Goal: Transaction & Acquisition: Purchase product/service

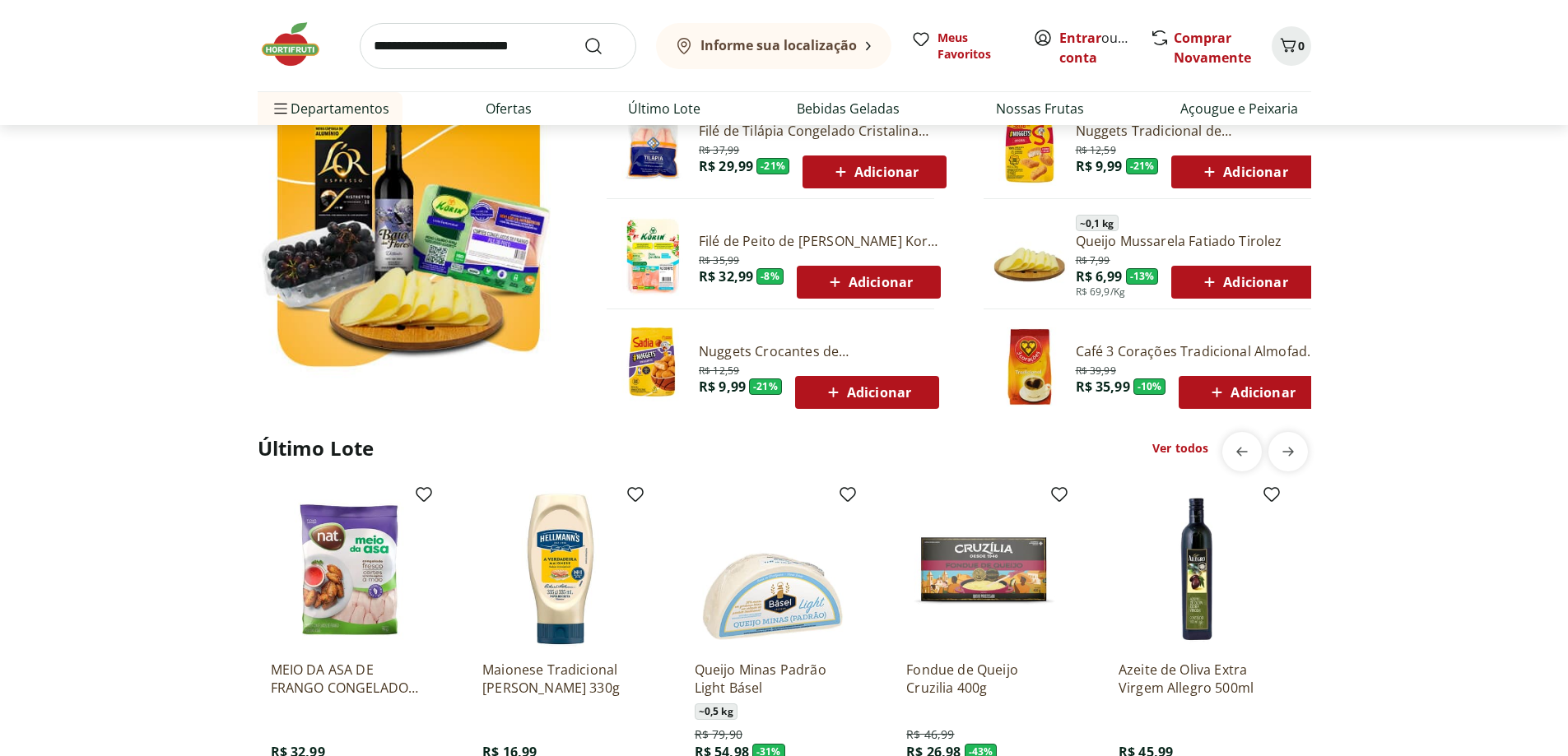
scroll to position [906, 0]
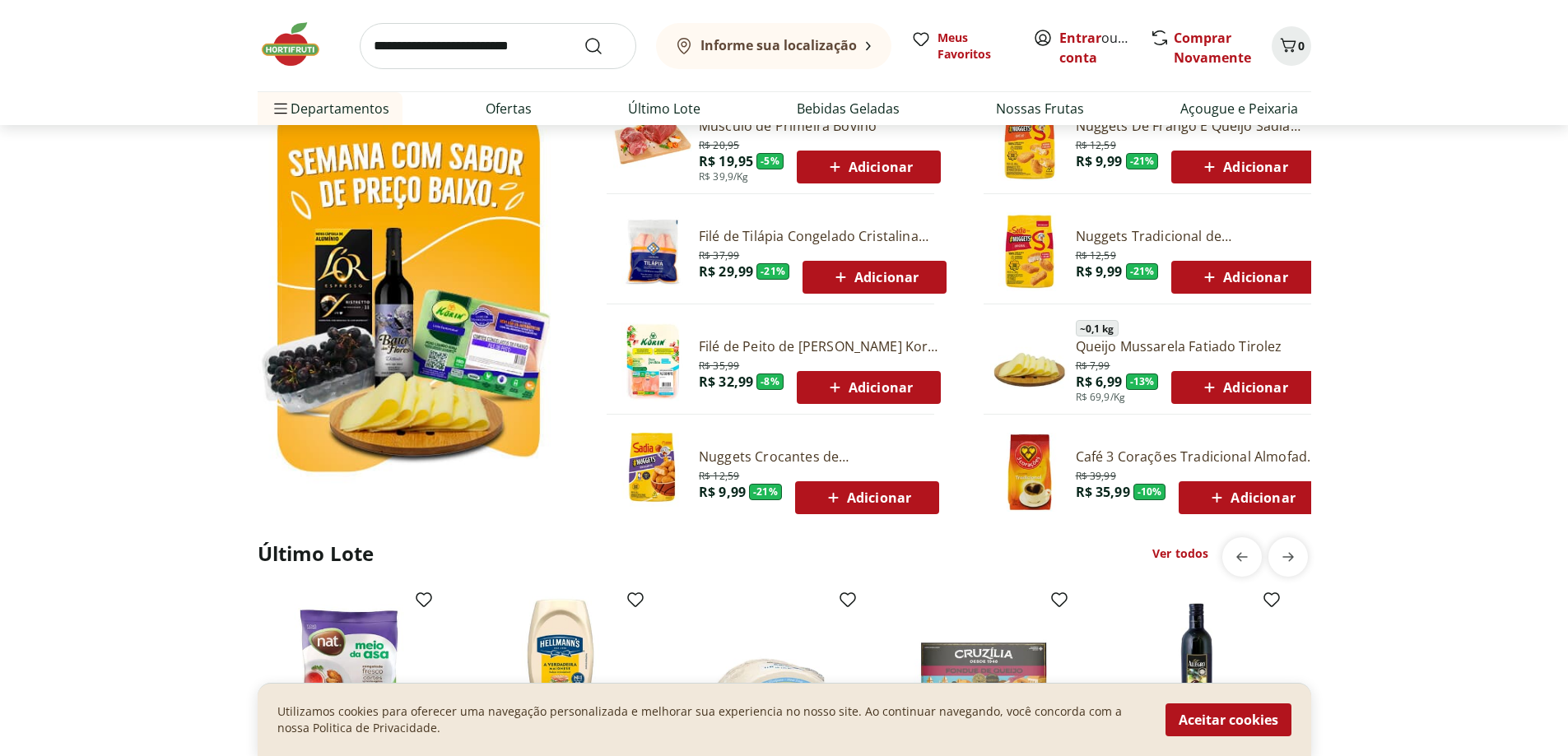
click at [445, 46] on input "search" at bounding box center [498, 46] width 277 height 46
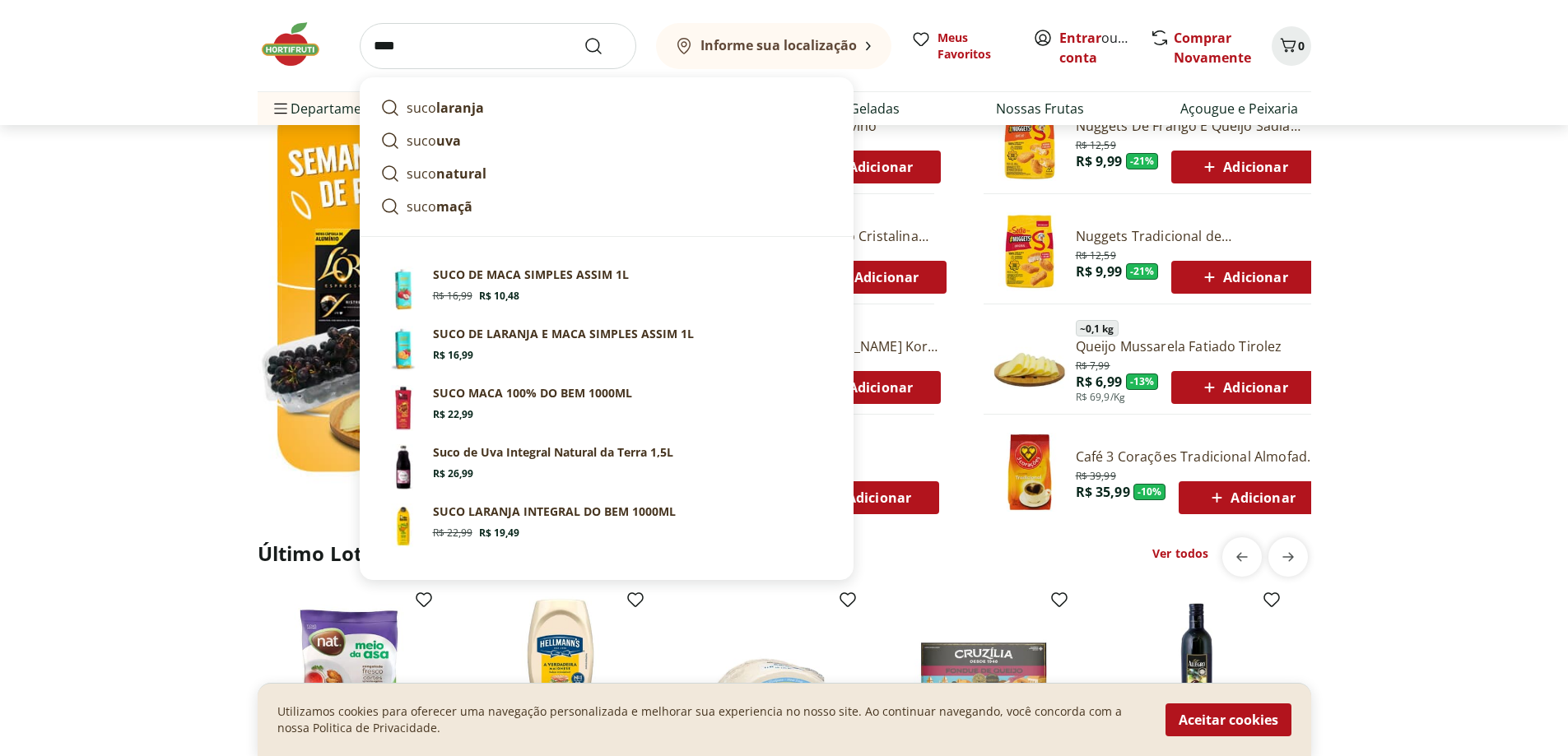
type input "****"
click at [584, 36] on button "Submit Search" at bounding box center [604, 46] width 40 height 20
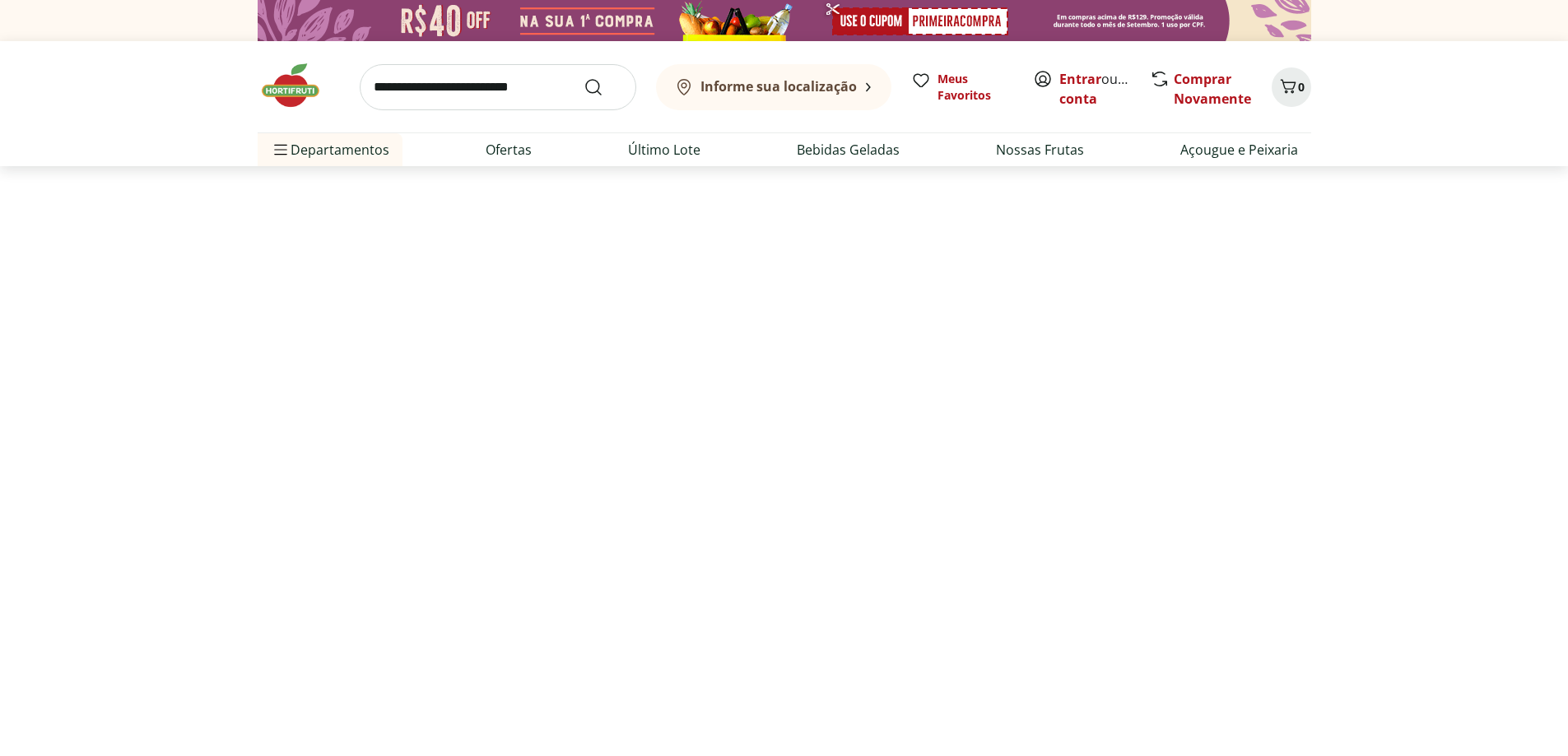
select select "**********"
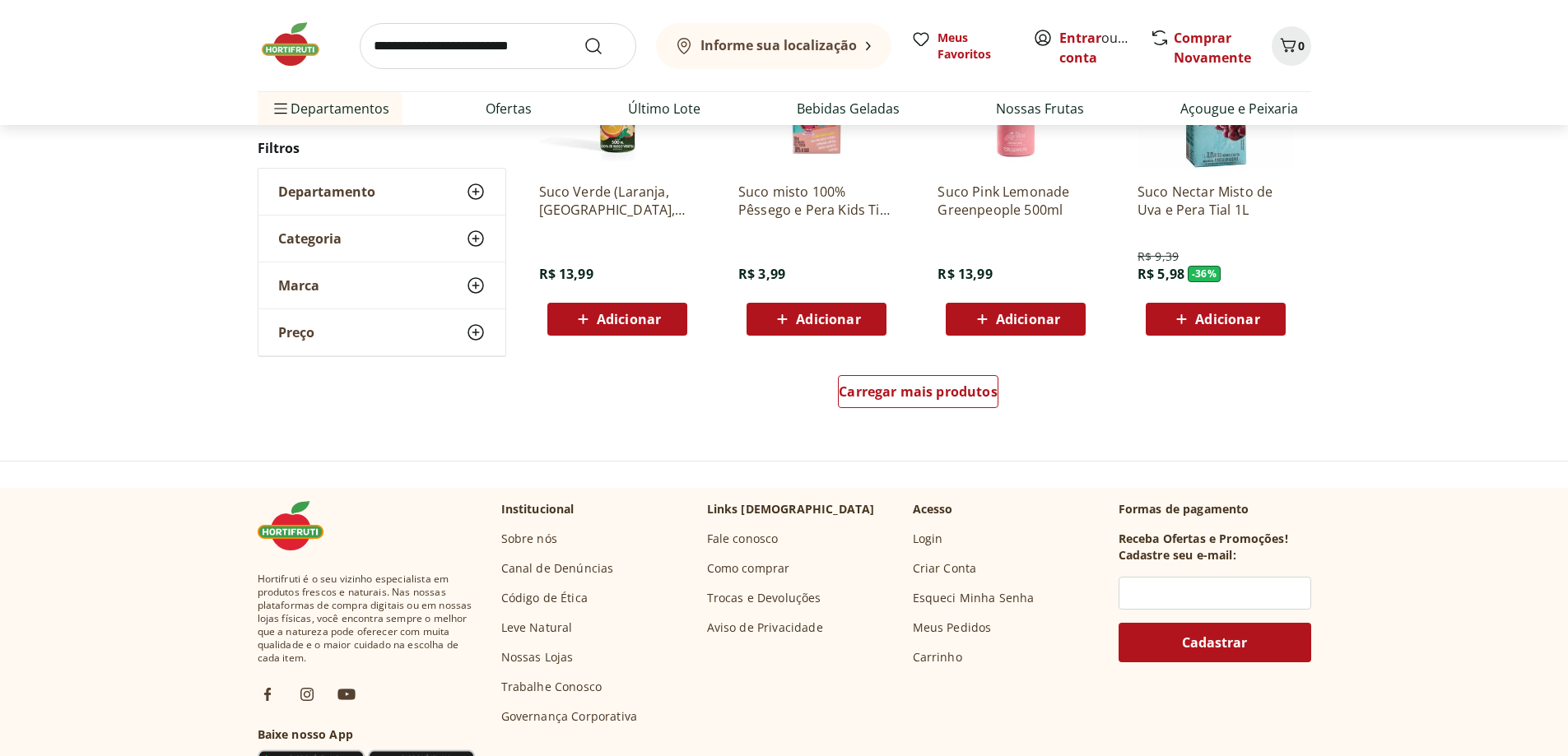
scroll to position [1070, 0]
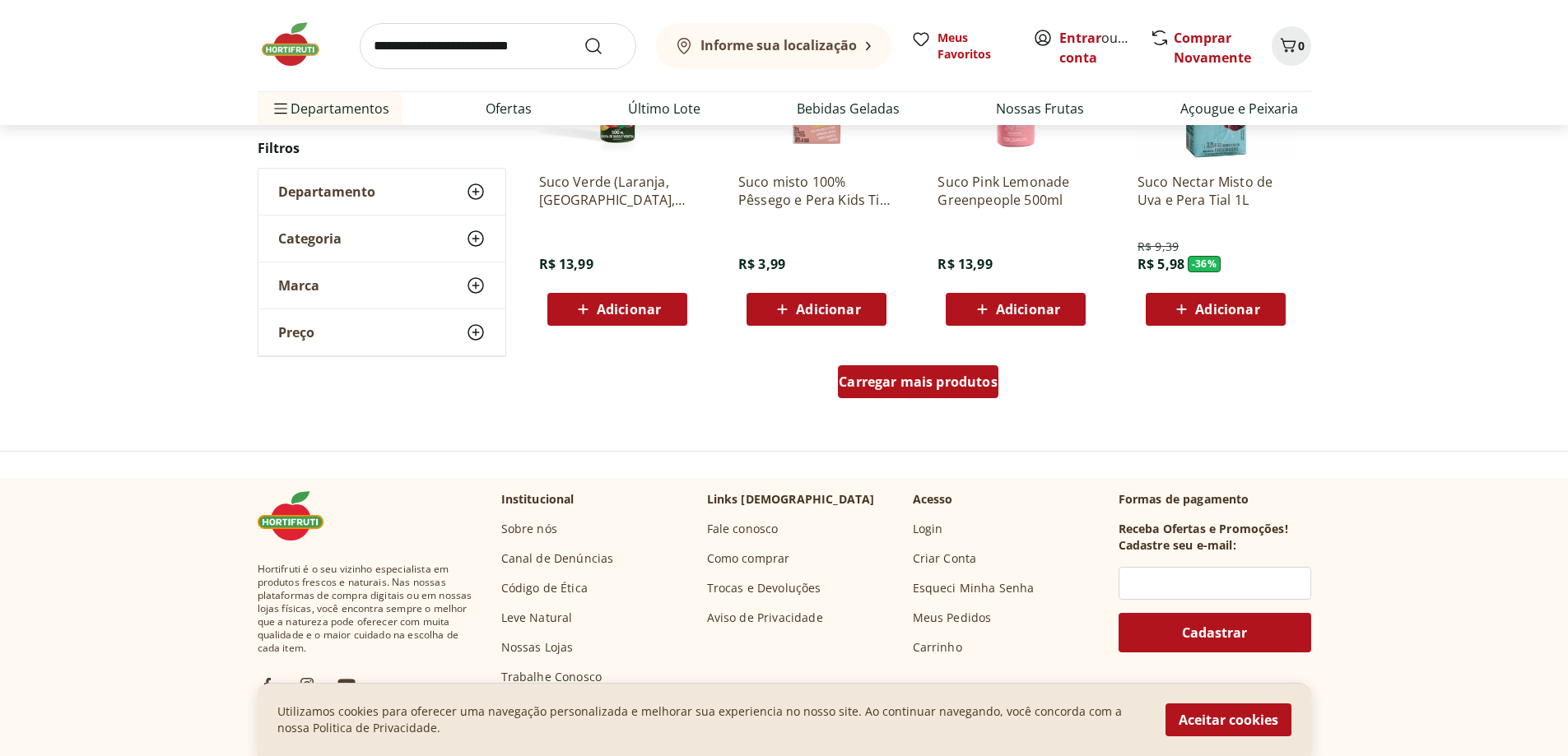
click at [903, 380] on span "Carregar mais produtos" at bounding box center [918, 381] width 159 height 13
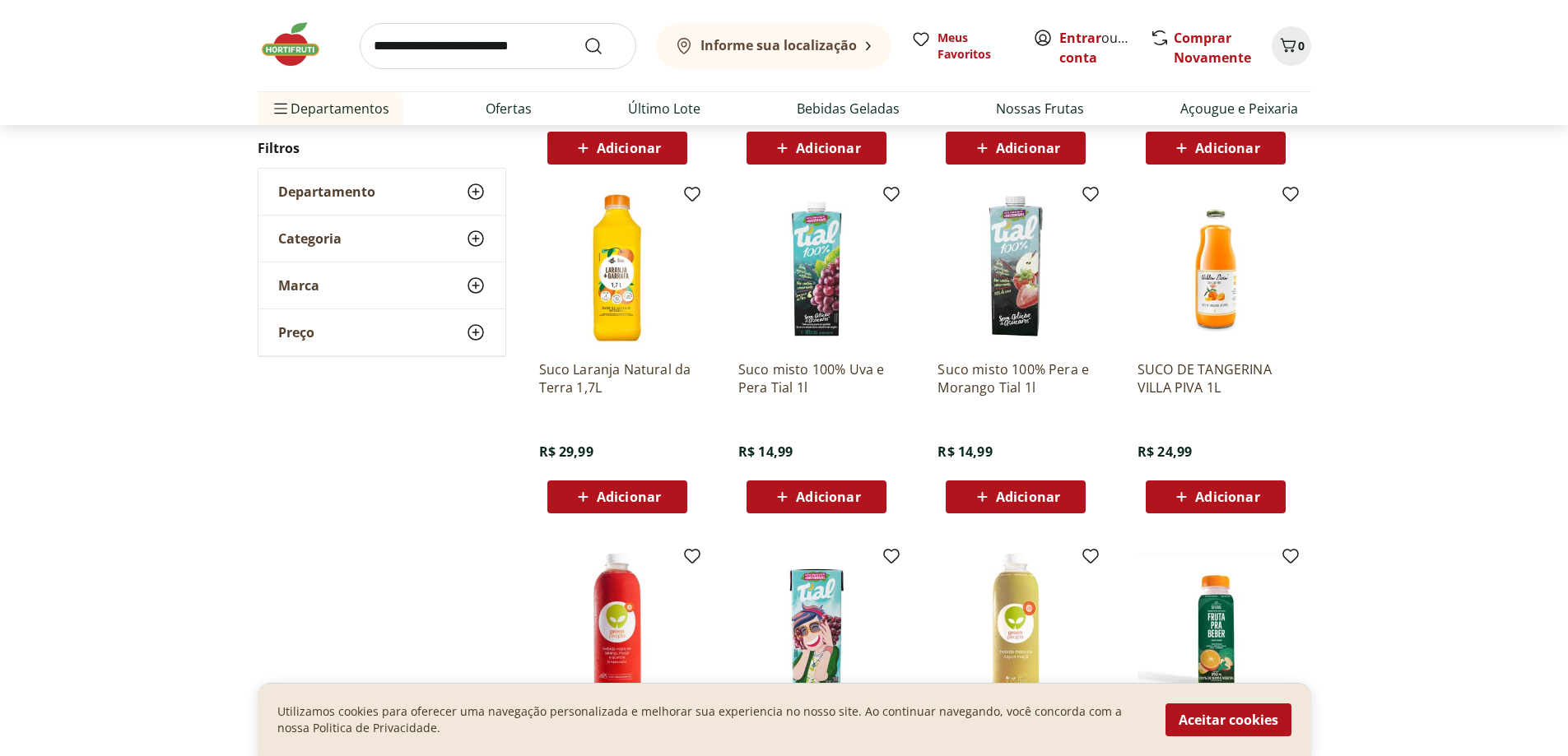
scroll to position [1400, 0]
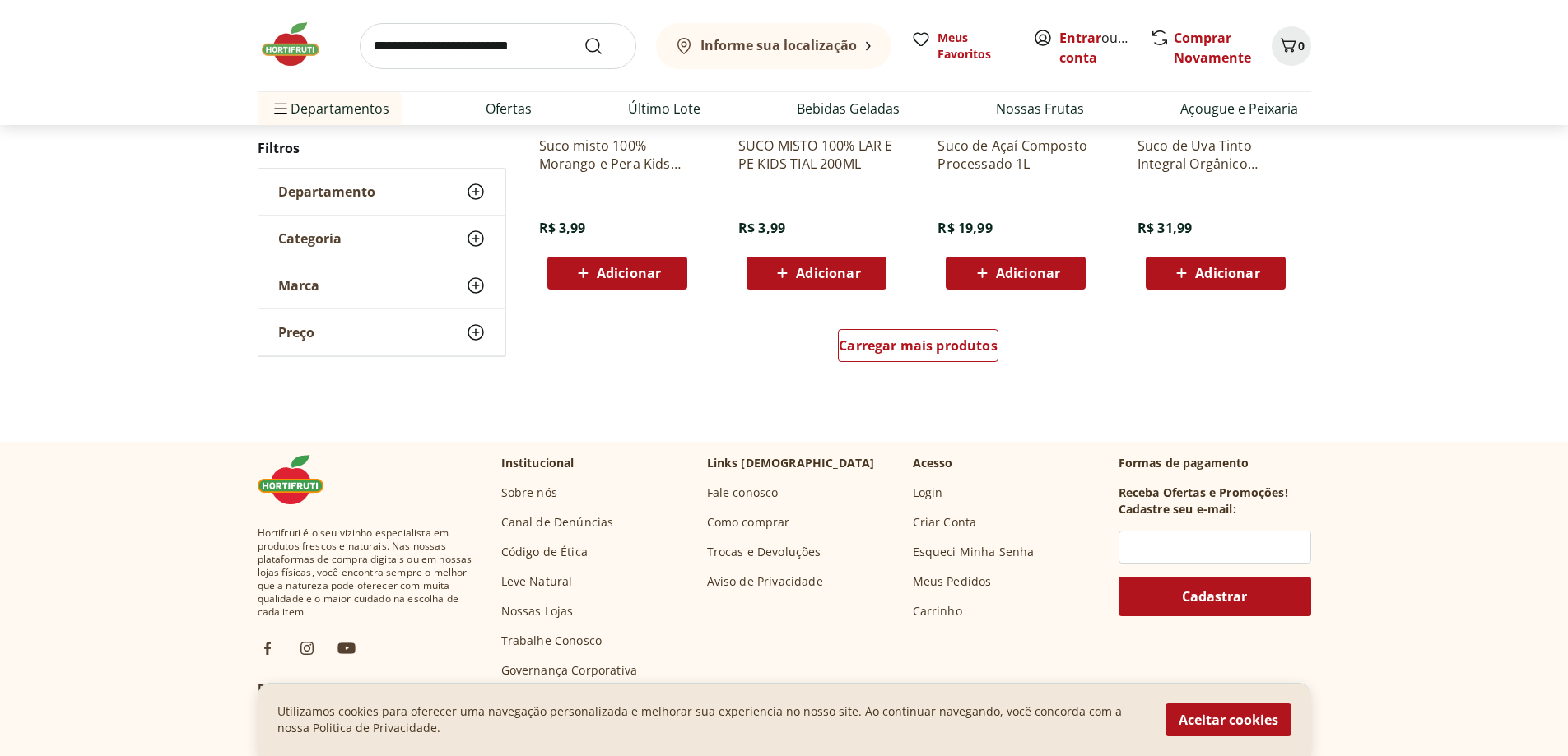
scroll to position [1234, 0]
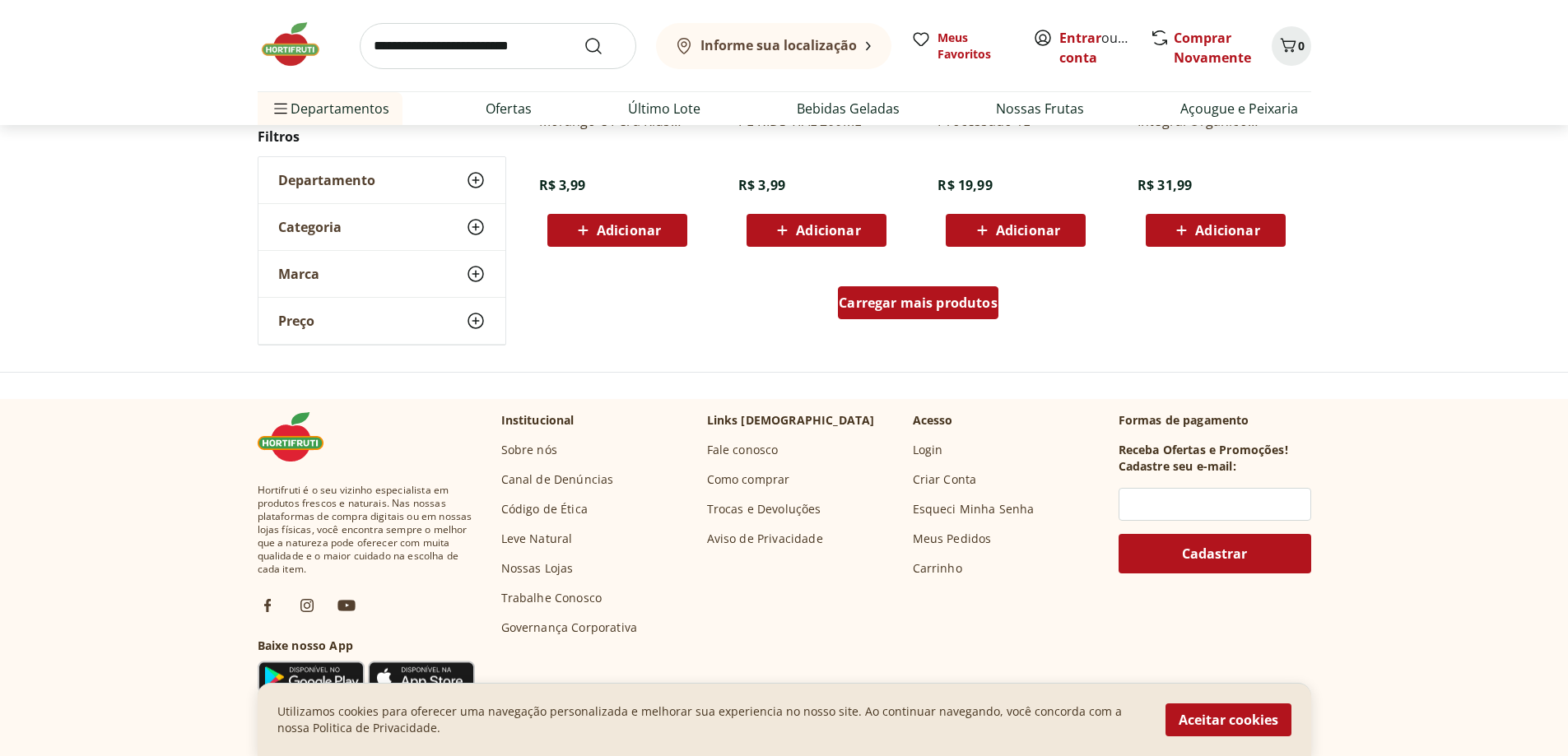
click at [952, 310] on span "Carregar mais produtos" at bounding box center [918, 303] width 159 height 13
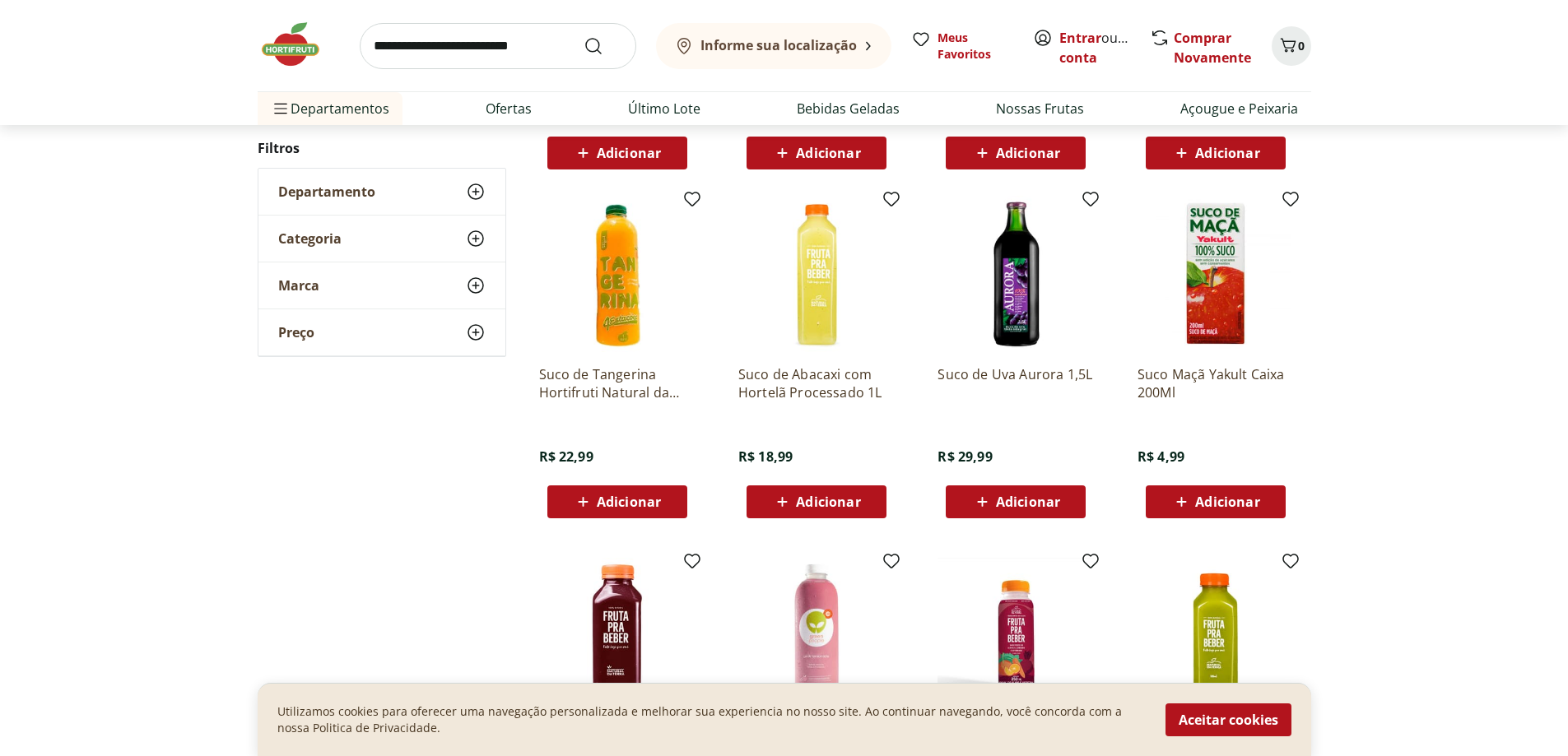
scroll to position [1482, 0]
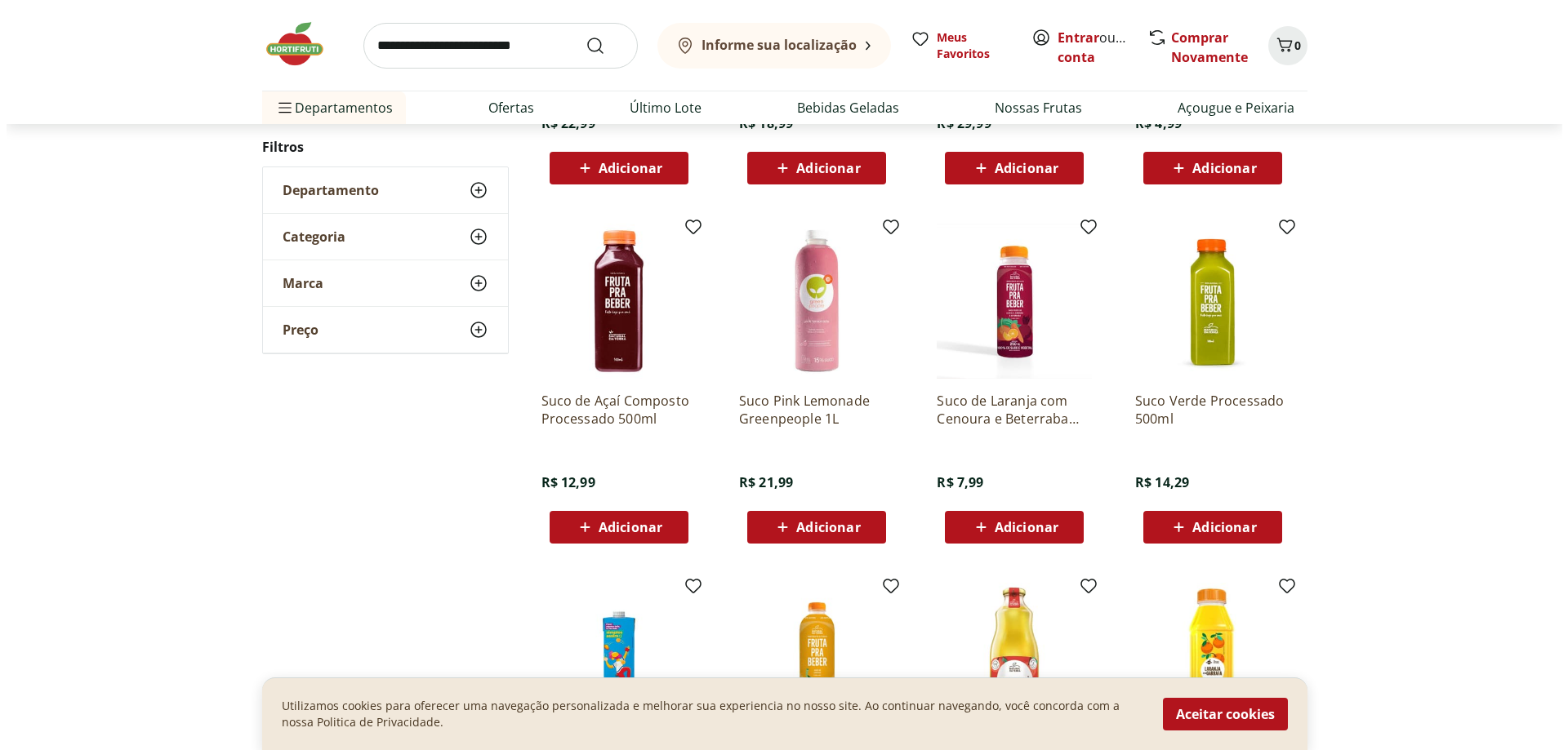
scroll to position [568, 0]
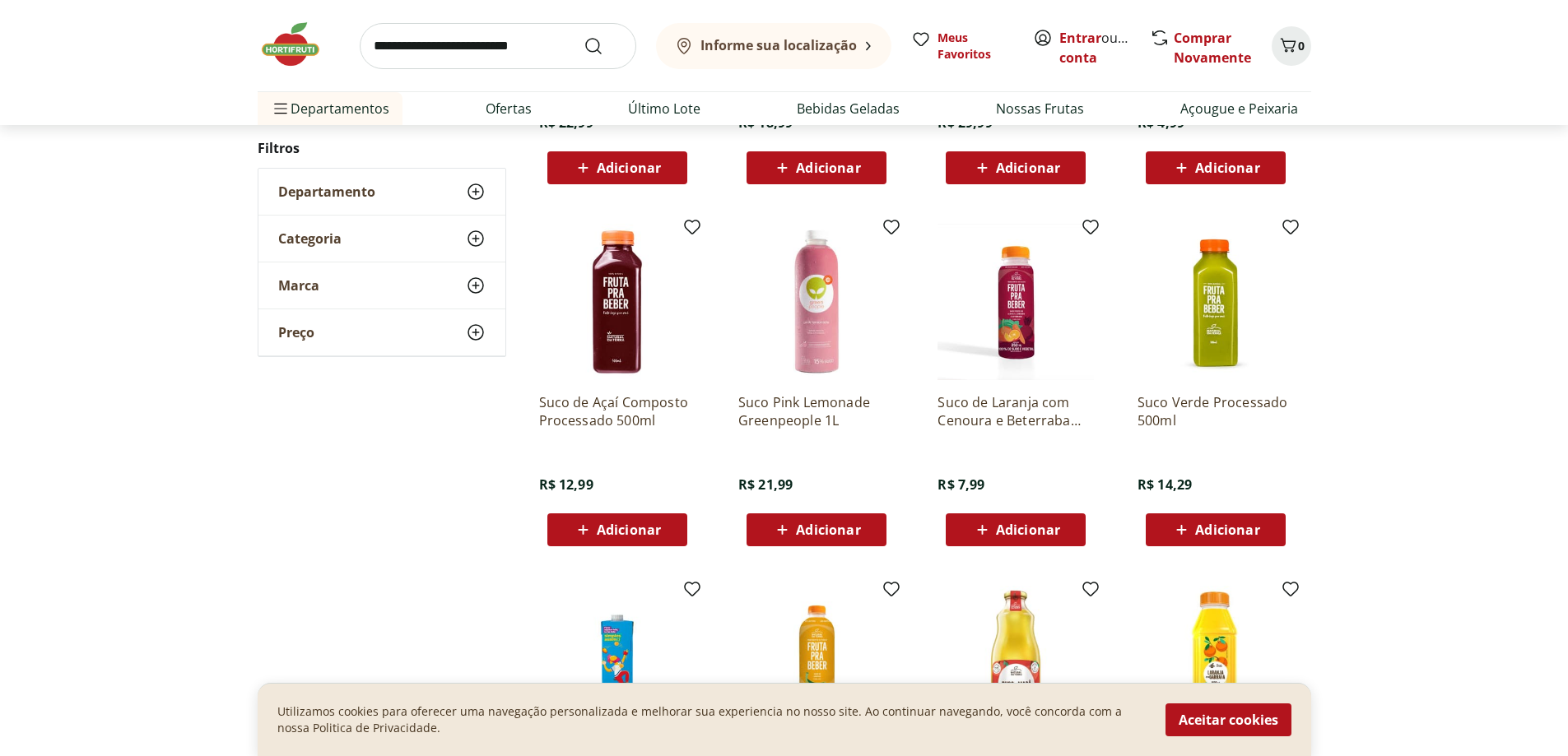
click at [1028, 520] on span "Adicionar" at bounding box center [1016, 529] width 88 height 20
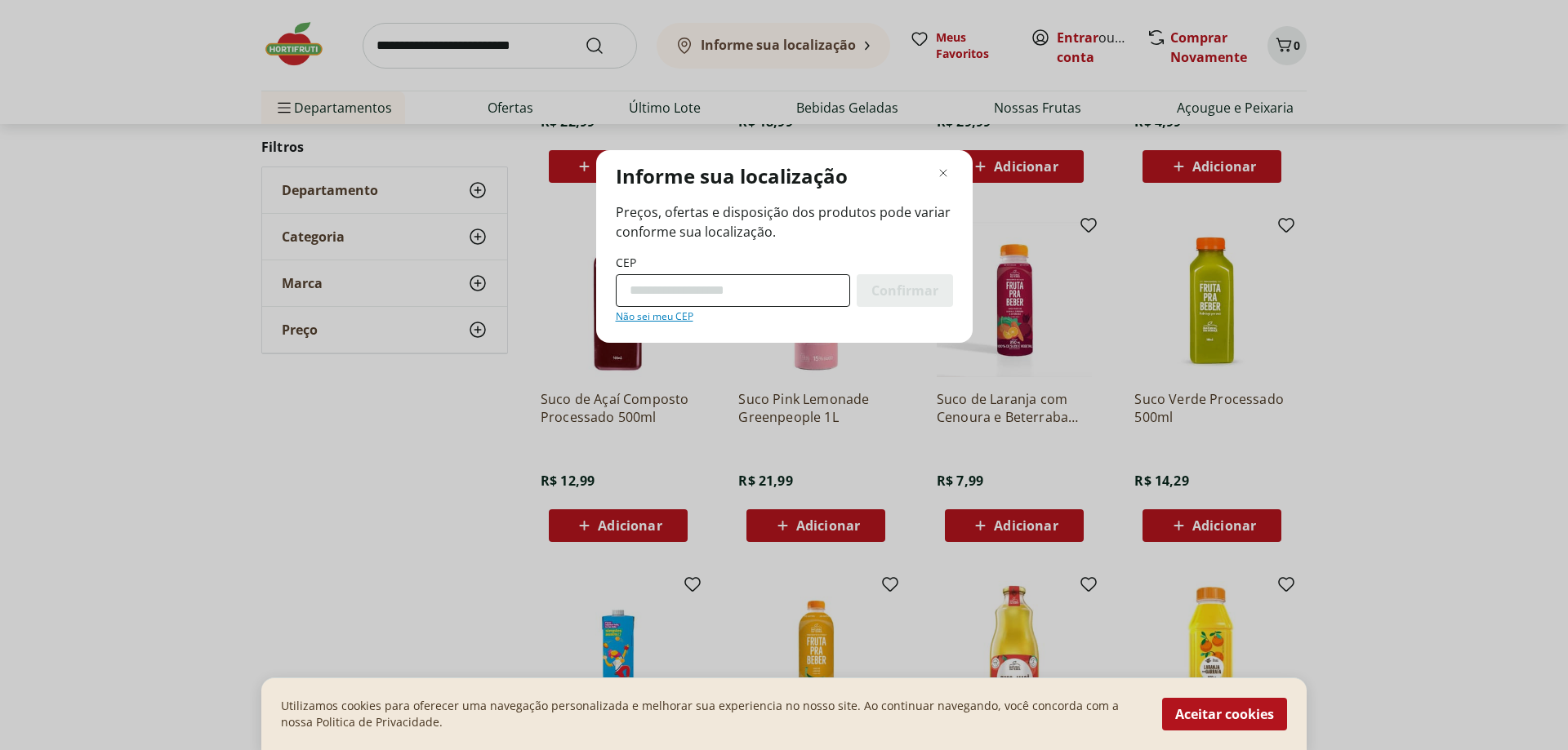
click at [687, 287] on input "CEP" at bounding box center [732, 291] width 234 height 33
type input "*********"
click at [916, 295] on span "Confirmar" at bounding box center [905, 290] width 67 height 13
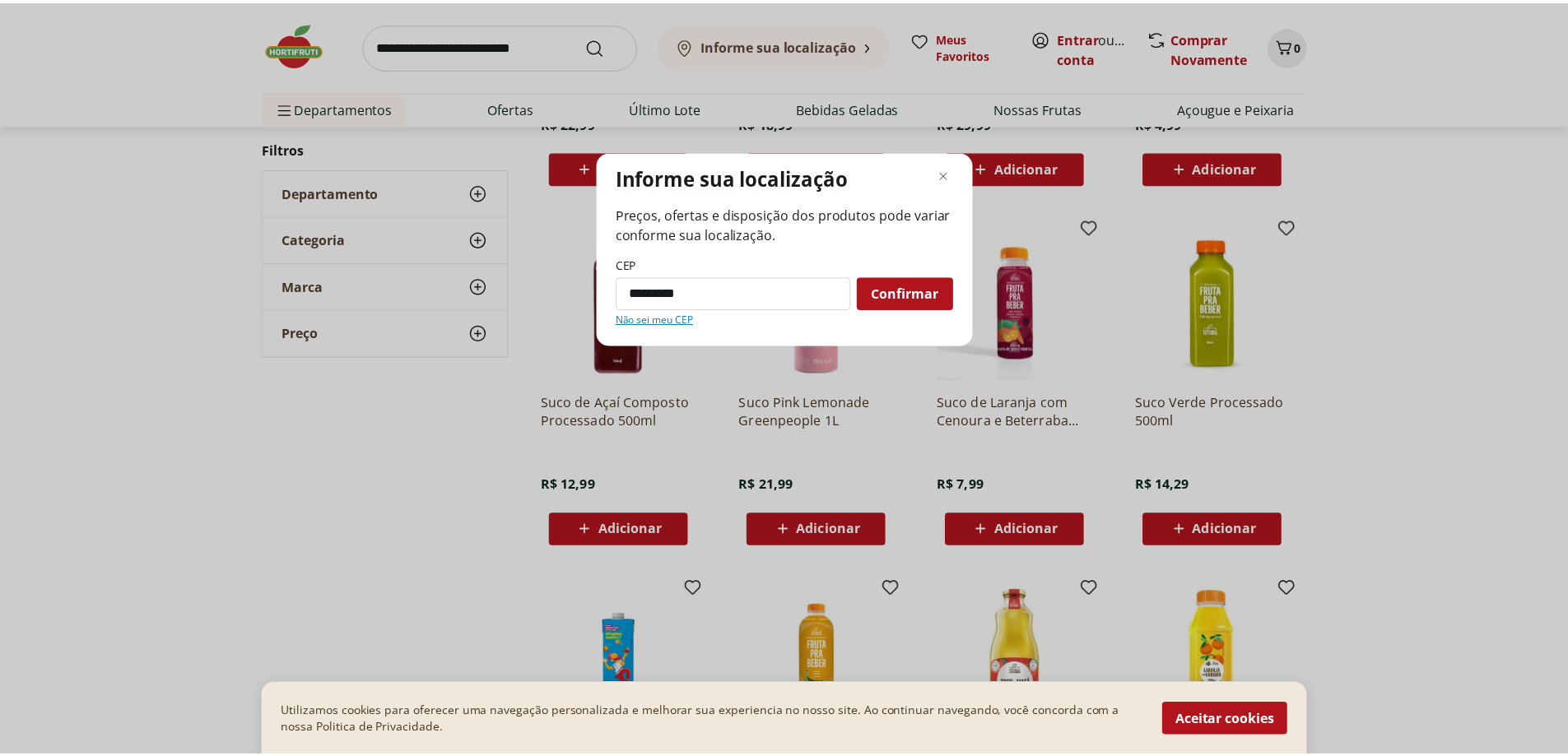
scroll to position [406, 0]
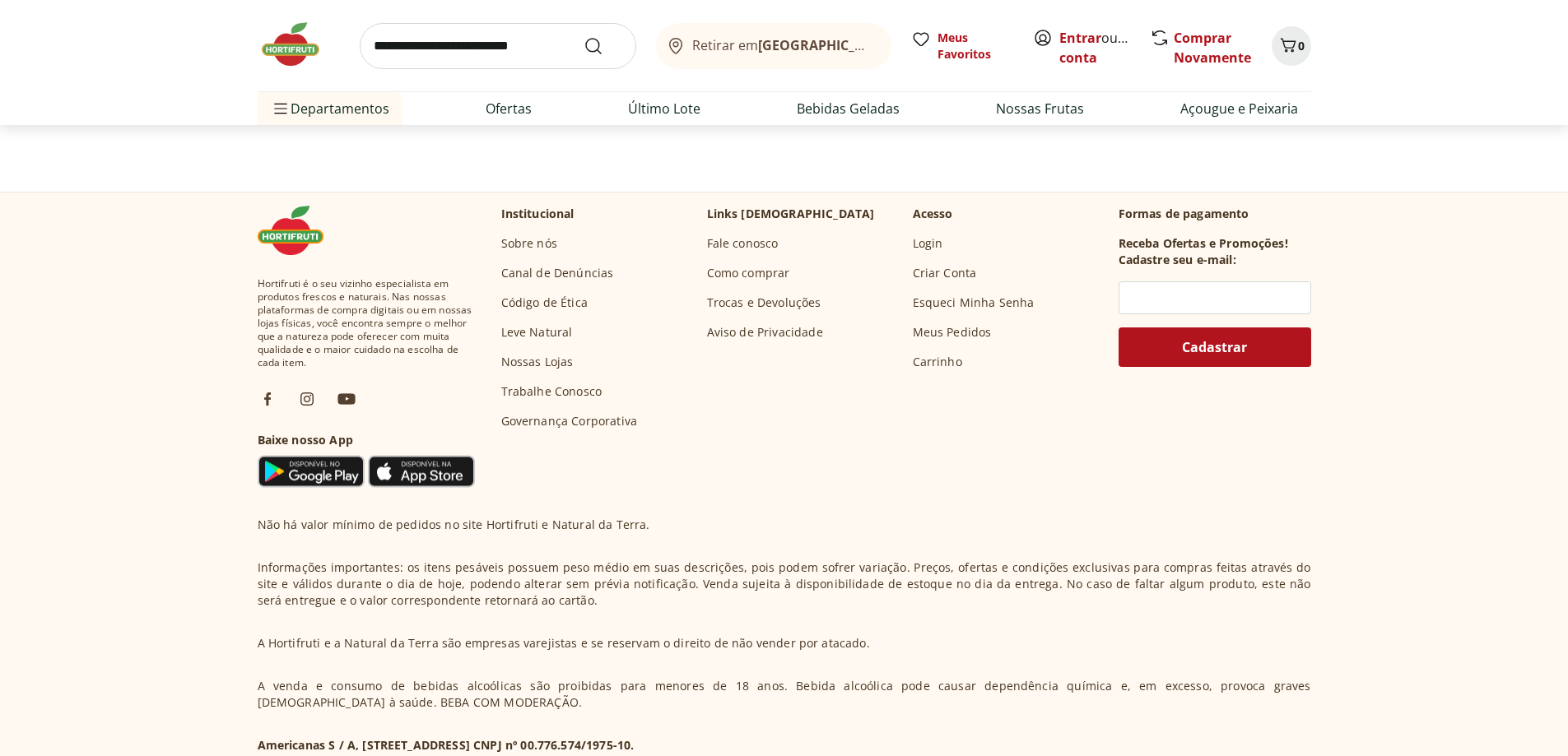
select select "**********"
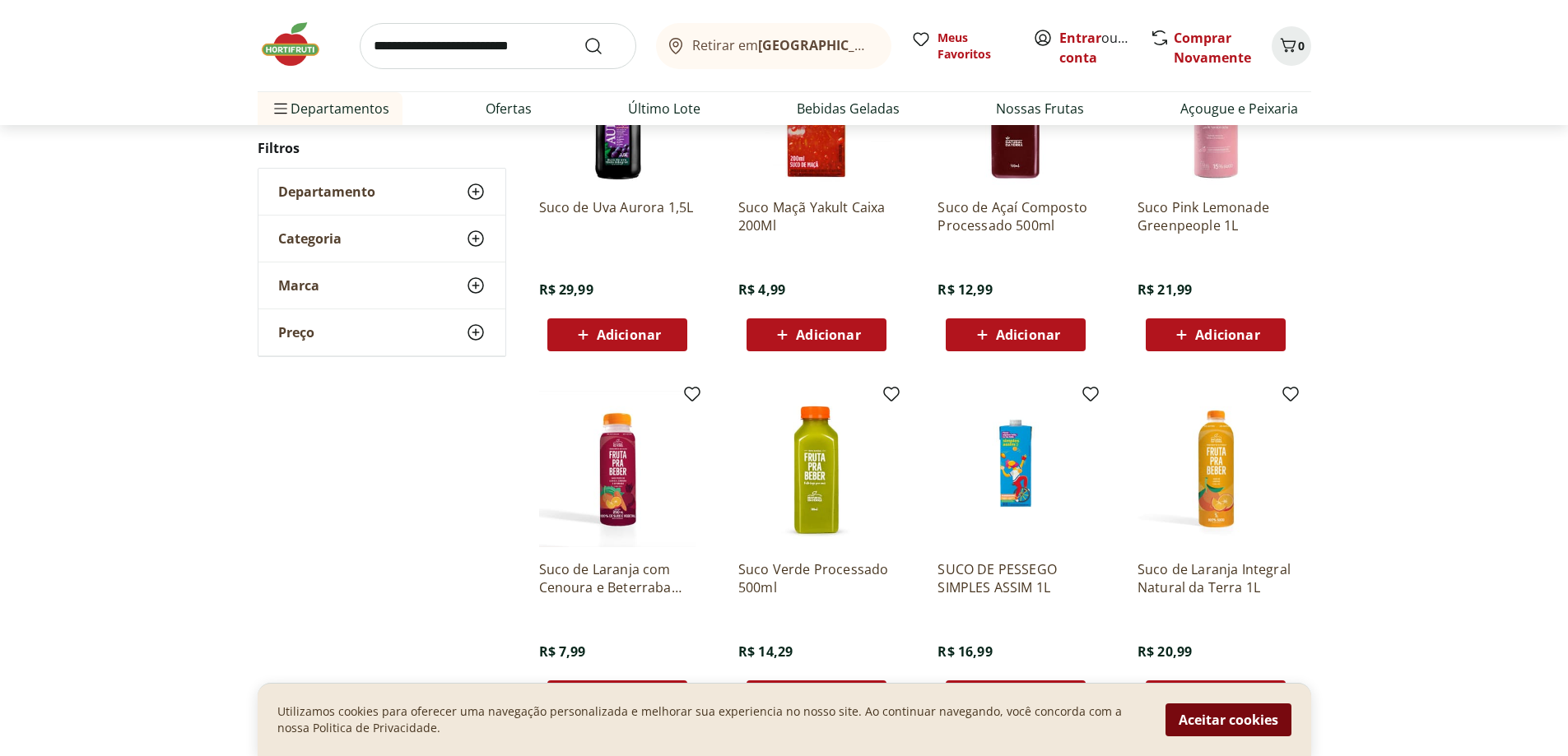
click at [1196, 716] on button "Aceitar cookies" at bounding box center [1228, 721] width 126 height 33
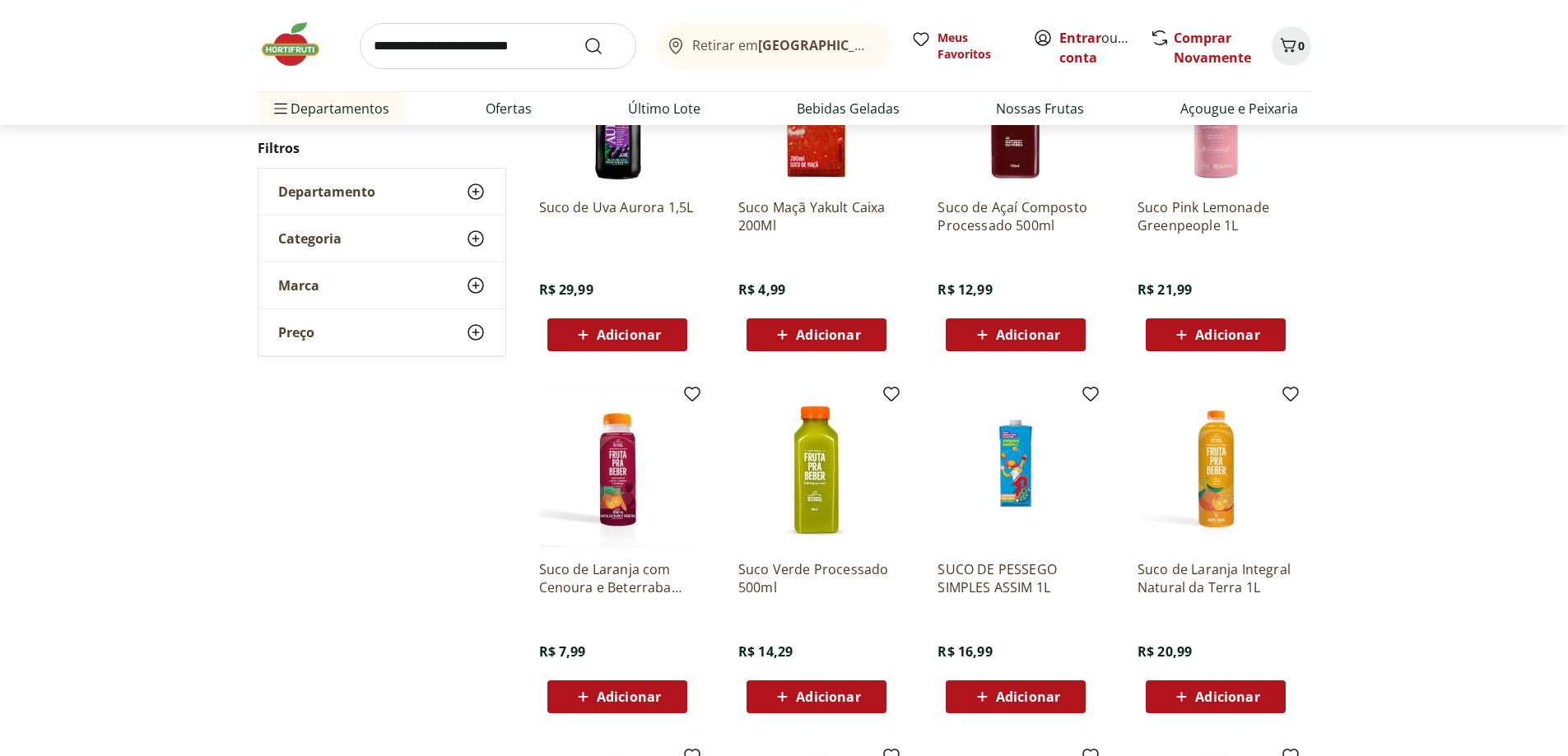
click at [623, 701] on span "Adicionar" at bounding box center [629, 696] width 64 height 13
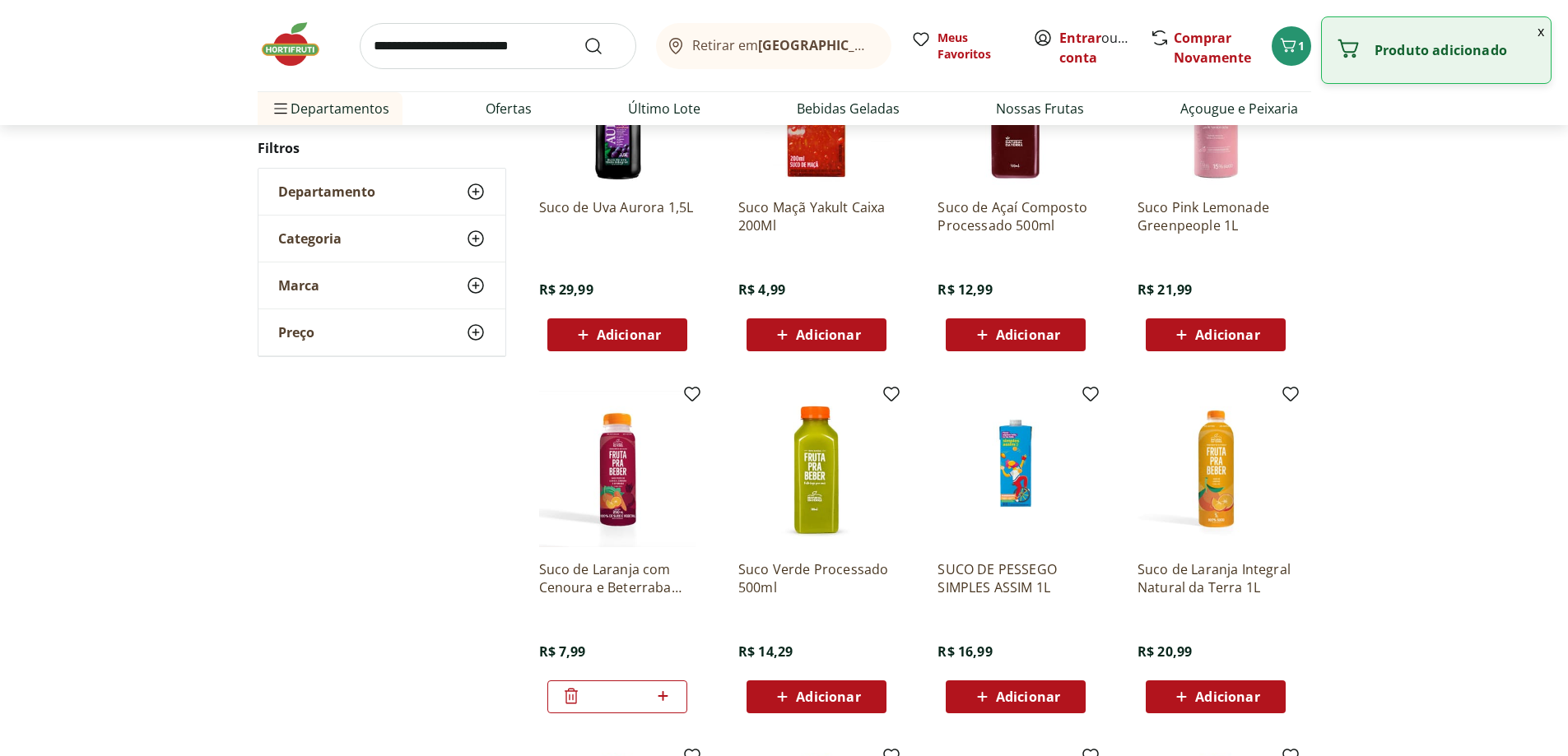
click at [657, 700] on icon at bounding box center [663, 696] width 21 height 20
click at [664, 698] on icon at bounding box center [663, 696] width 21 height 20
click at [665, 698] on icon at bounding box center [663, 696] width 21 height 20
click at [572, 698] on icon at bounding box center [571, 696] width 20 height 20
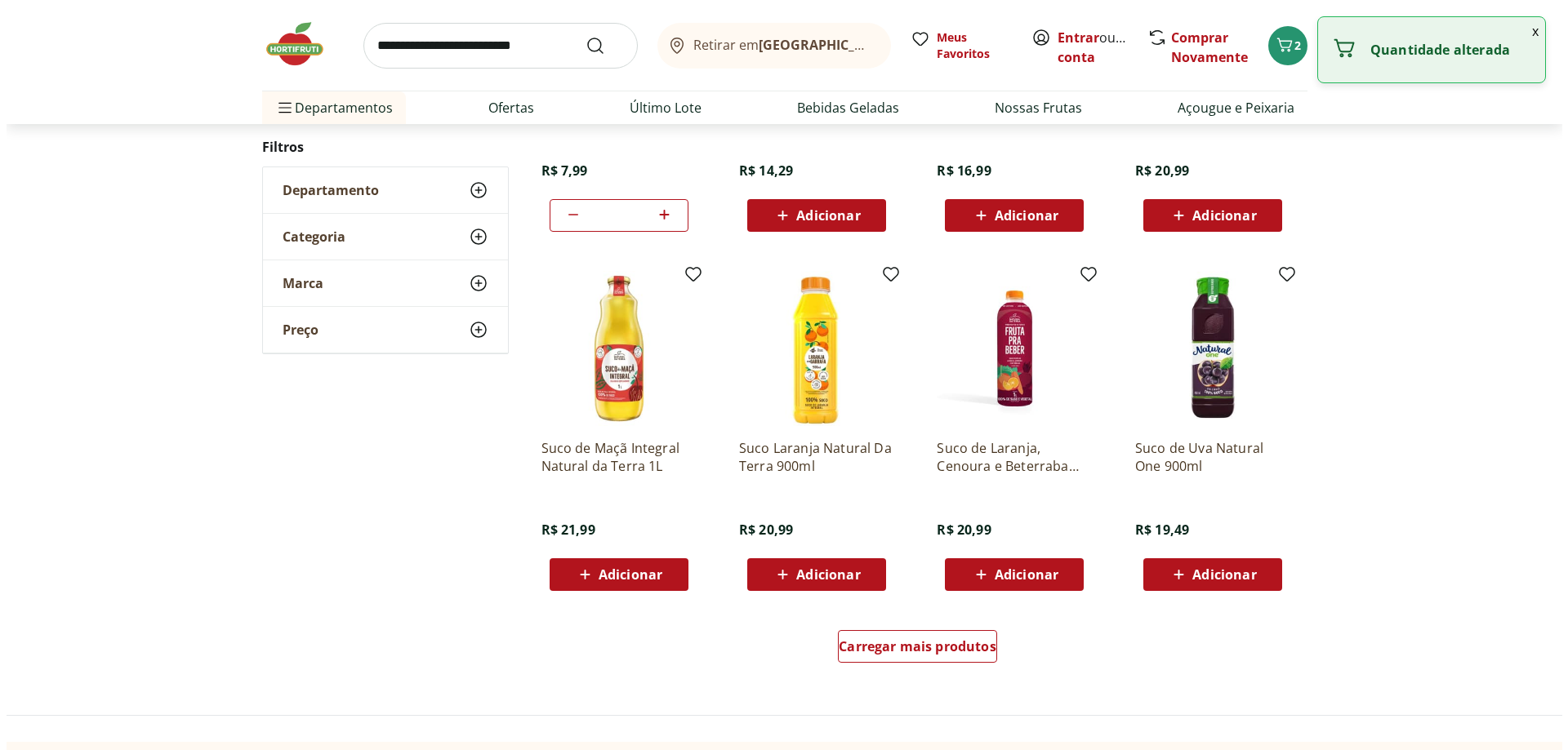
scroll to position [882, 0]
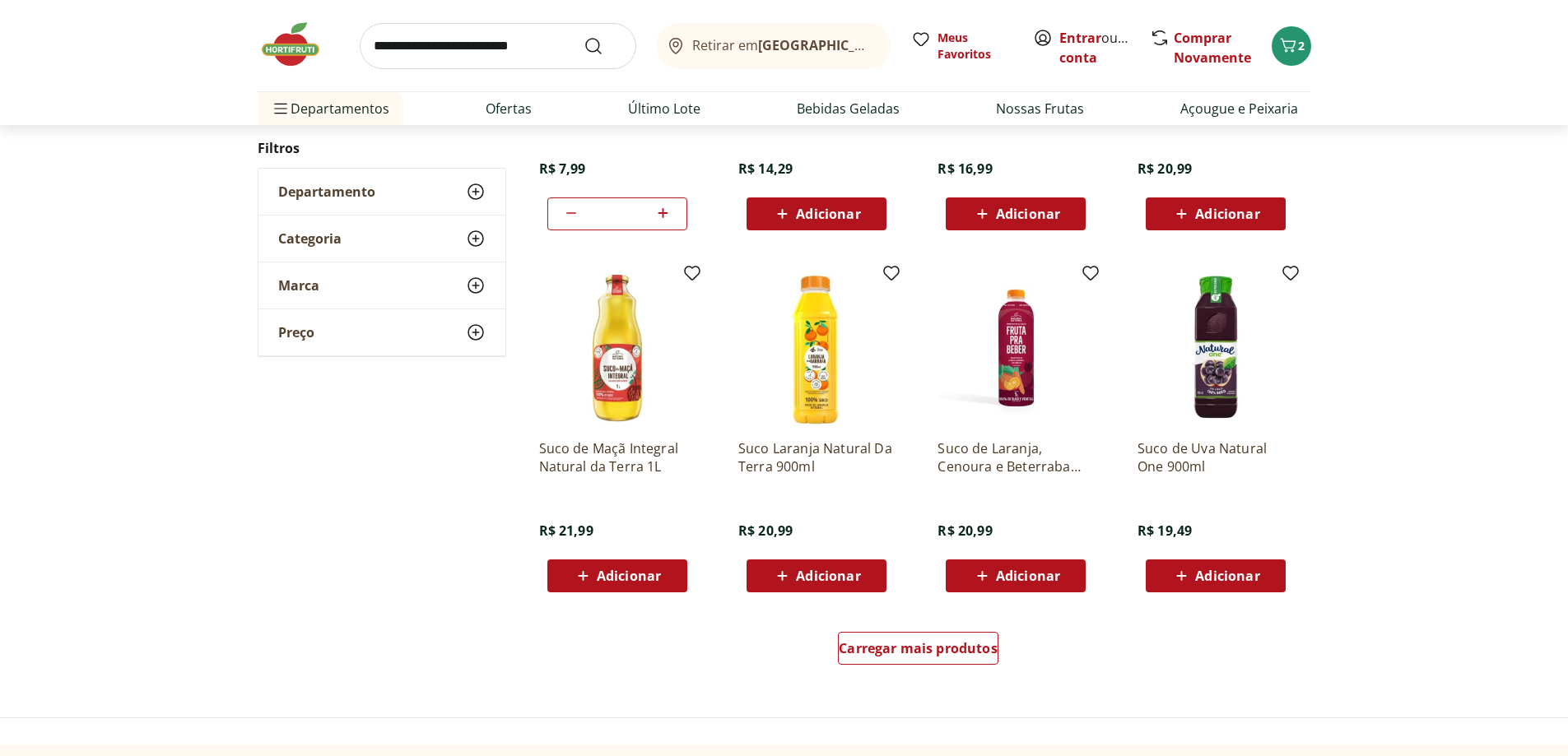
click at [569, 216] on icon at bounding box center [571, 213] width 20 height 20
type input "*"
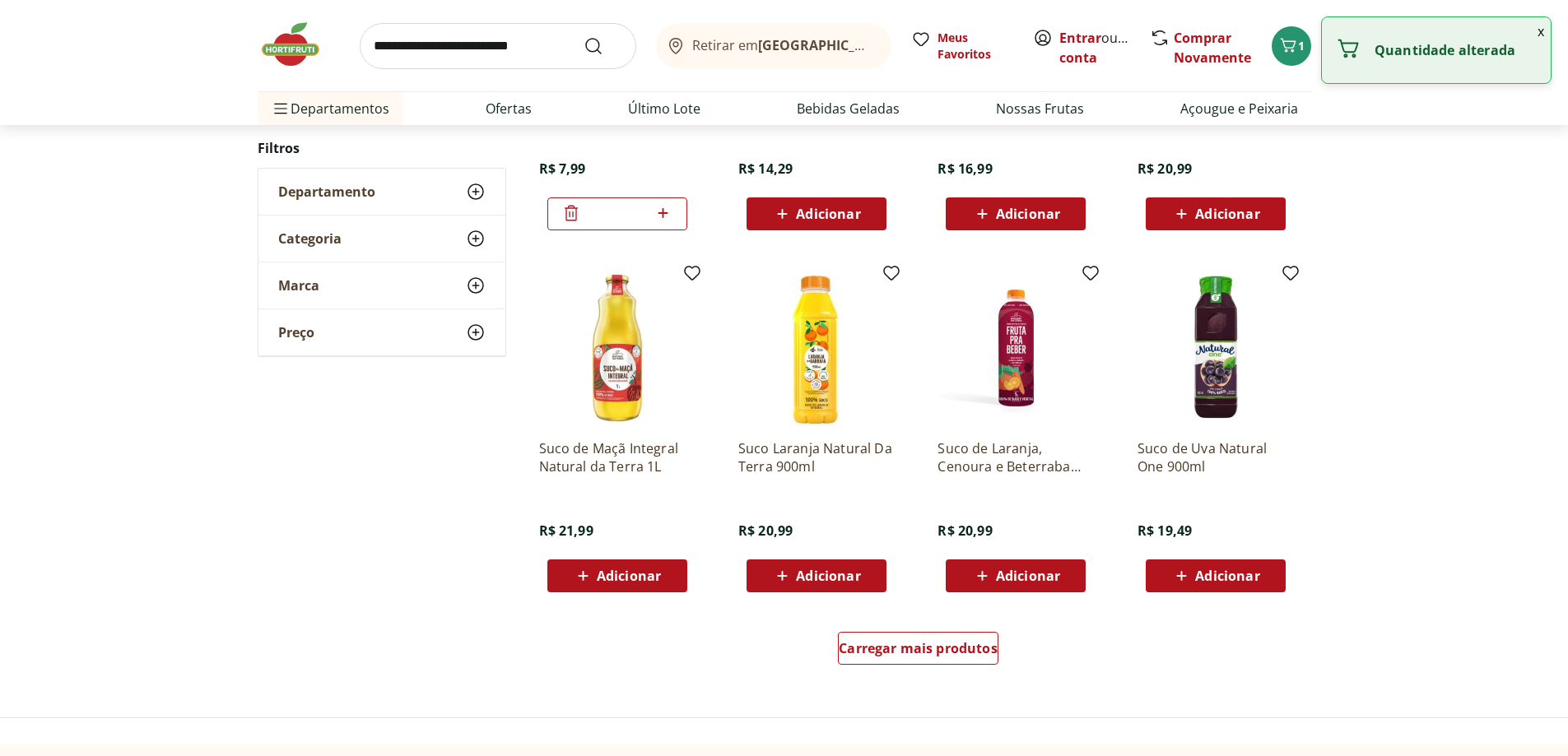
click at [569, 216] on icon at bounding box center [571, 213] width 13 height 16
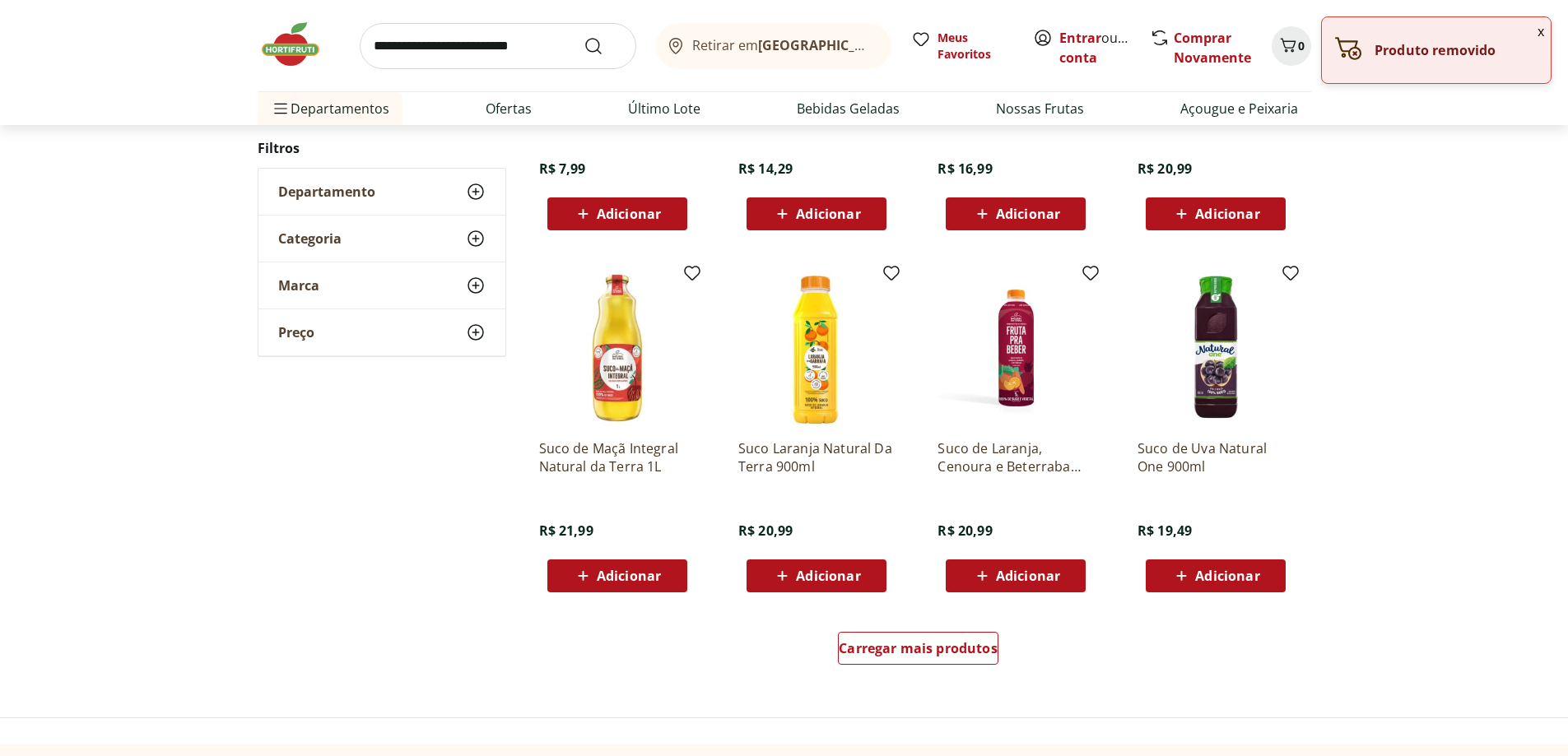
click at [1031, 572] on span "Adicionar" at bounding box center [1027, 575] width 64 height 13
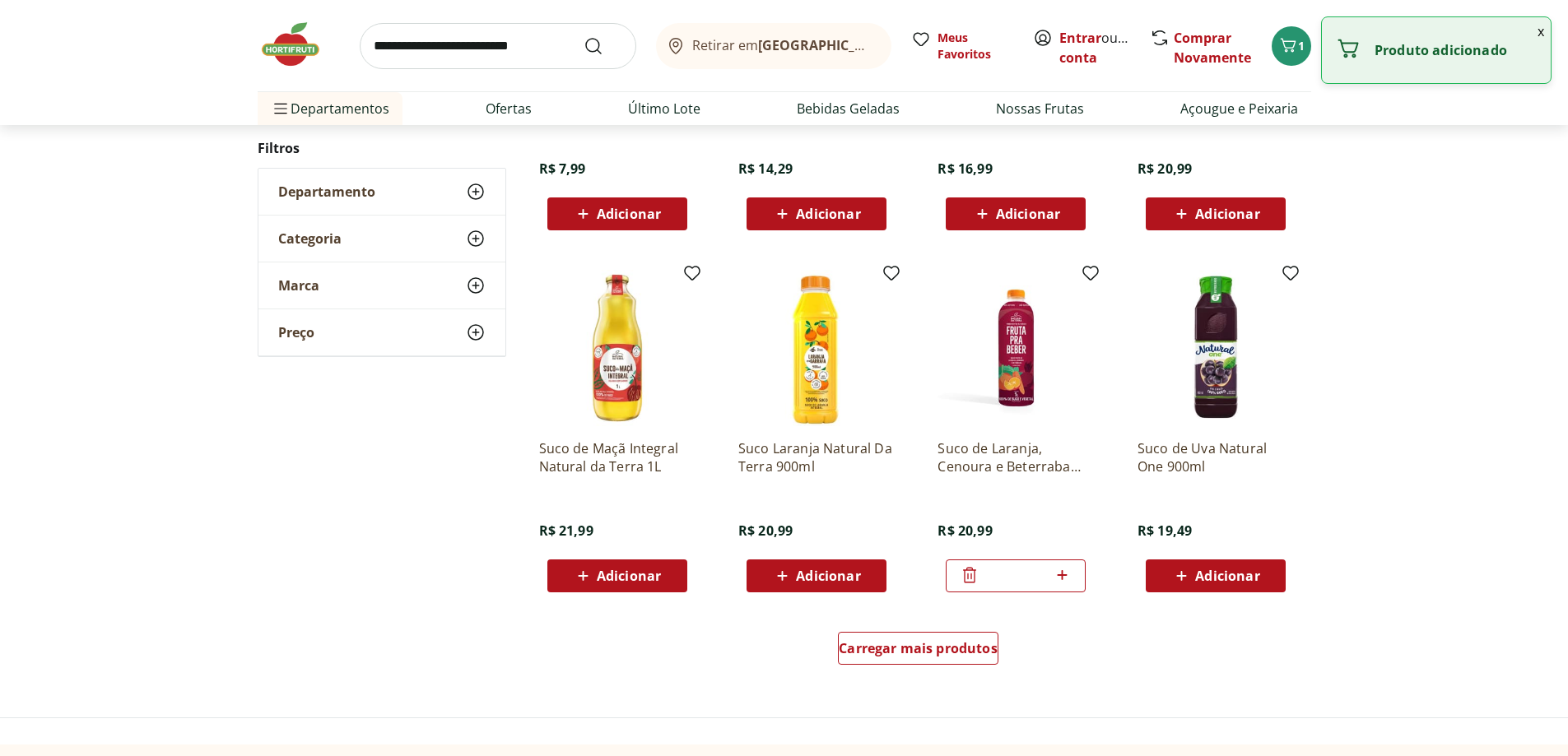
click at [1065, 578] on icon at bounding box center [1062, 575] width 21 height 20
click at [968, 573] on icon at bounding box center [970, 575] width 20 height 20
type input "*"
click at [884, 648] on span "Carregar mais produtos" at bounding box center [918, 648] width 159 height 13
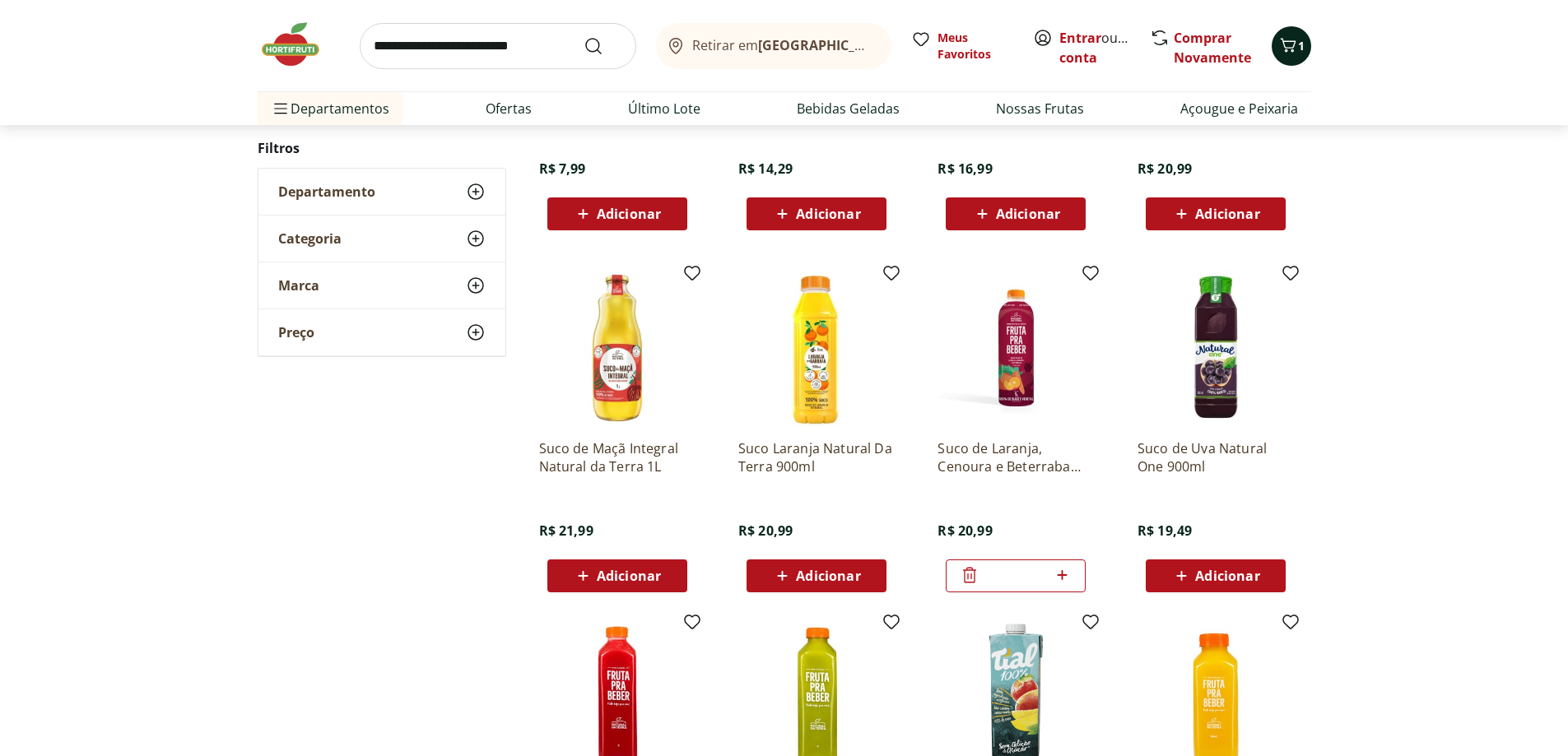
click at [1290, 48] on icon "Carrinho" at bounding box center [1288, 45] width 16 height 14
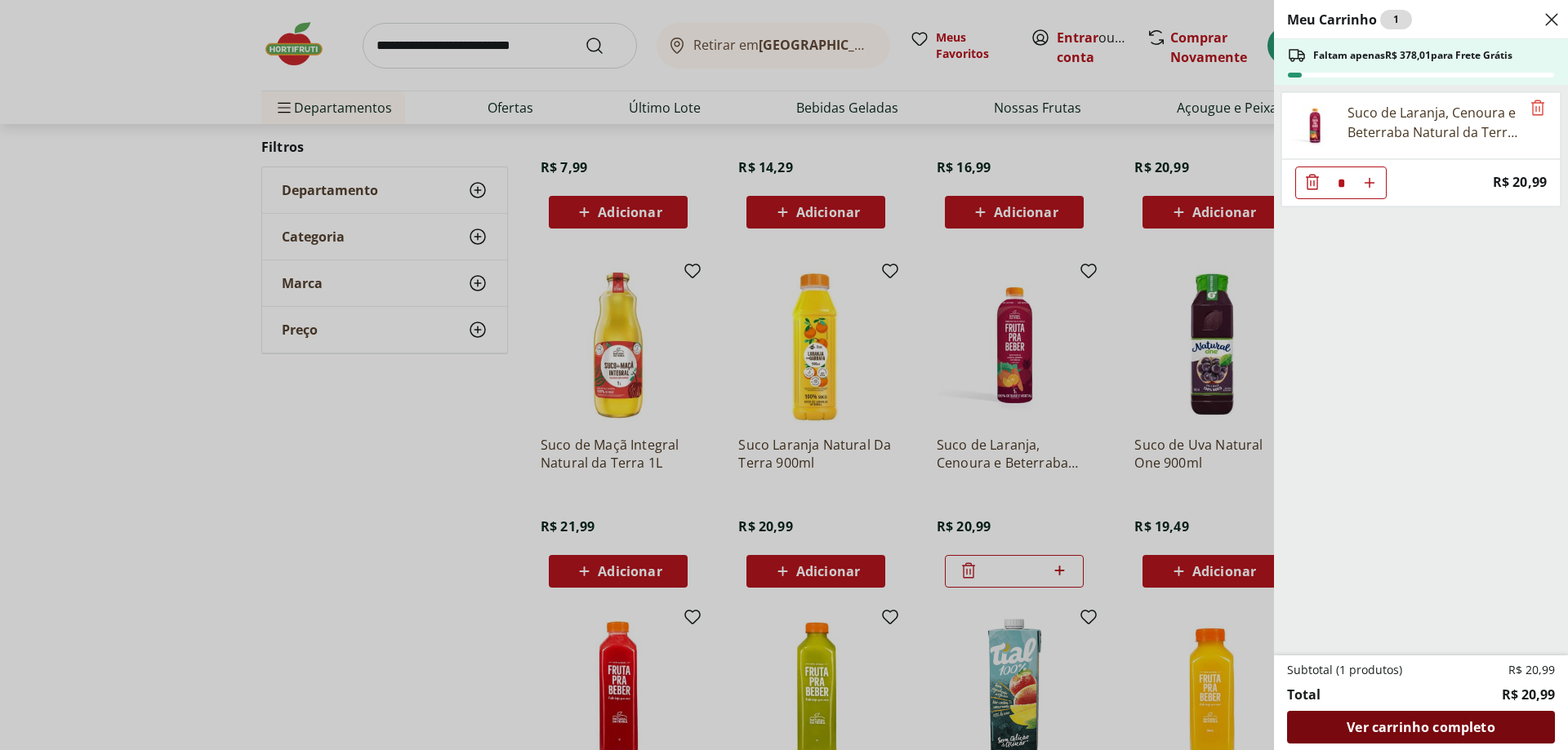
click at [1448, 738] on div "Ver carrinho completo" at bounding box center [1421, 728] width 268 height 33
